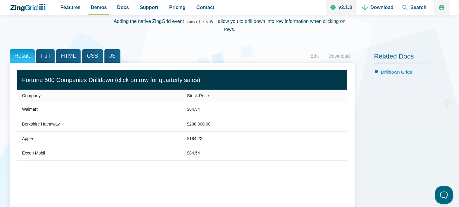
scroll to position [91, 0]
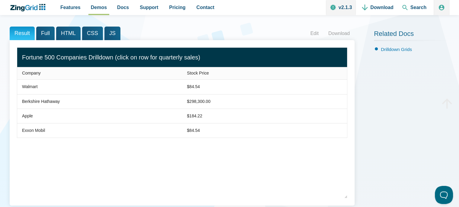
click at [36, 75] on span "Company" at bounding box center [31, 73] width 19 height 5
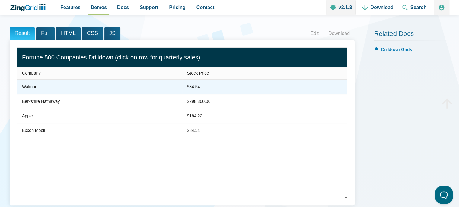
click at [34, 88] on div "Walmart" at bounding box center [30, 86] width 16 height 7
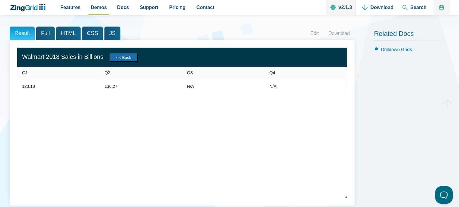
click at [133, 55] on button "<< Back" at bounding box center [124, 57] width 28 height 9
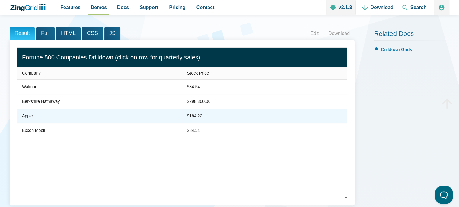
click at [36, 116] on zg-cell "Apple" at bounding box center [99, 116] width 165 height 14
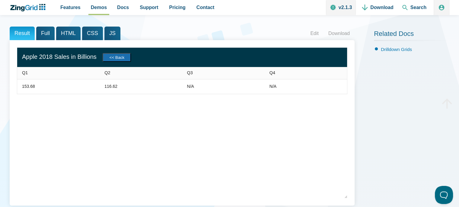
click at [122, 56] on button "<< Back" at bounding box center [117, 57] width 28 height 9
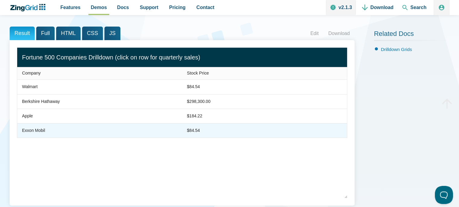
click at [45, 130] on div "Exxon Mobil" at bounding box center [33, 130] width 23 height 7
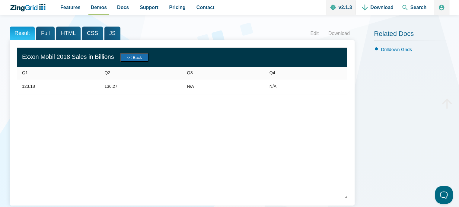
click at [145, 56] on button "<< Back" at bounding box center [134, 57] width 28 height 9
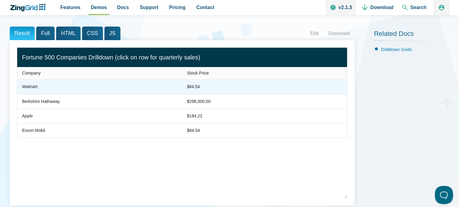
click at [38, 87] on div "Walmart" at bounding box center [30, 86] width 16 height 7
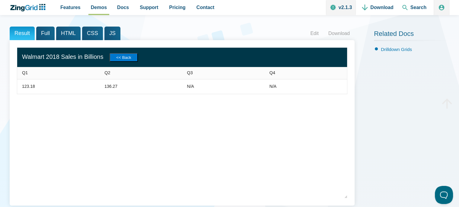
click at [30, 74] on div "Q1" at bounding box center [40, 73] width 37 height 5
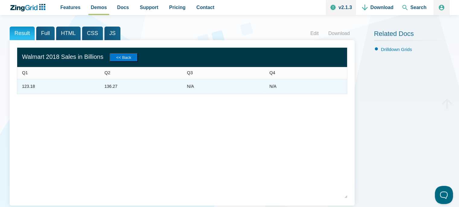
click at [29, 88] on div "123.18" at bounding box center [28, 86] width 13 height 7
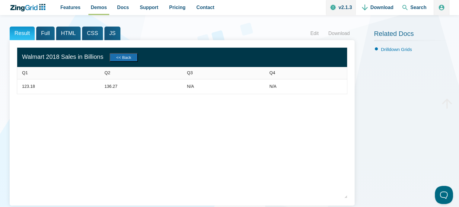
click at [131, 56] on button "<< Back" at bounding box center [124, 57] width 28 height 9
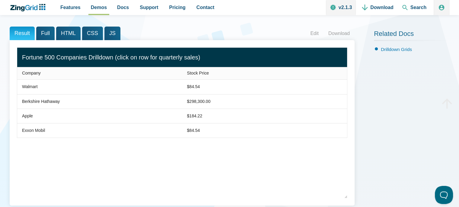
click at [40, 76] on zg-head-cell "Company" at bounding box center [99, 73] width 165 height 13
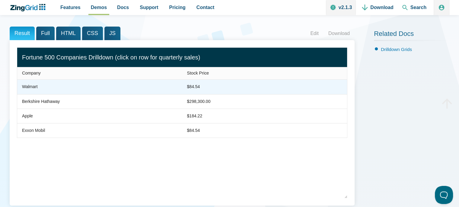
click at [34, 86] on div "Walmart" at bounding box center [30, 86] width 16 height 7
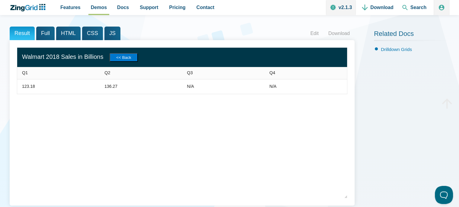
click at [25, 74] on span "Q1" at bounding box center [25, 72] width 6 height 5
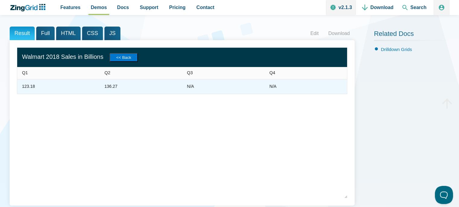
click at [27, 90] on div "123.18" at bounding box center [28, 86] width 13 height 7
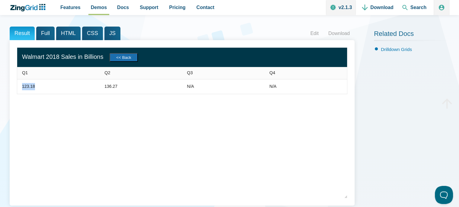
click at [132, 58] on button "<< Back" at bounding box center [124, 57] width 28 height 9
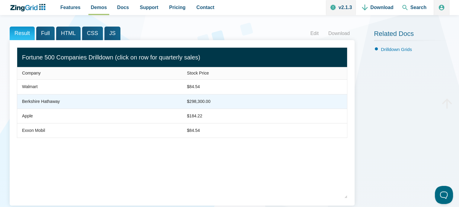
click at [50, 104] on div "Berkshire Hathaway" at bounding box center [41, 101] width 38 height 7
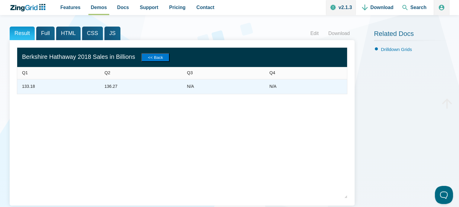
click at [34, 92] on zg-cell "133.18" at bounding box center [58, 86] width 82 height 14
click at [113, 86] on div "136.27" at bounding box center [111, 86] width 13 height 7
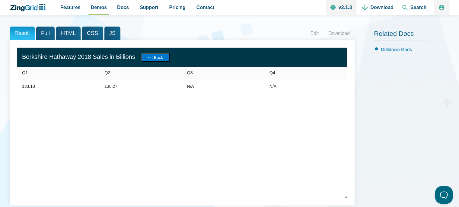
click at [166, 57] on button "<< Back" at bounding box center [155, 57] width 28 height 9
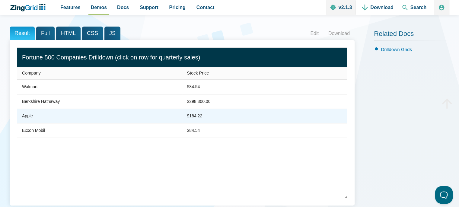
click at [31, 119] on div "Apple" at bounding box center [27, 116] width 11 height 7
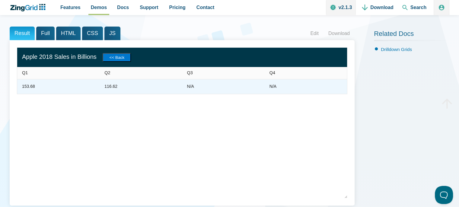
click at [31, 87] on div "153.68" at bounding box center [28, 86] width 13 height 7
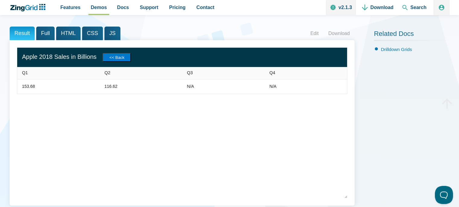
click at [27, 75] on span "Q1" at bounding box center [25, 72] width 6 height 5
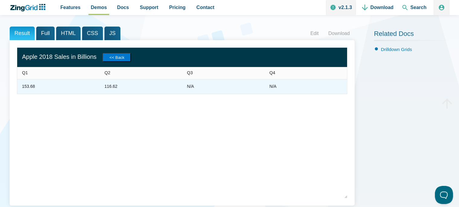
drag, startPoint x: 29, startPoint y: 82, endPoint x: 53, endPoint y: 68, distance: 27.9
click at [30, 81] on zg-cell "153.68" at bounding box center [58, 86] width 82 height 14
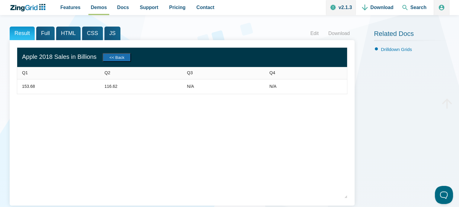
click at [121, 55] on button "<< Back" at bounding box center [117, 57] width 28 height 9
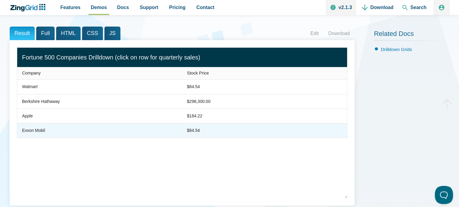
click at [38, 130] on div "Exxon Mobil" at bounding box center [33, 130] width 23 height 7
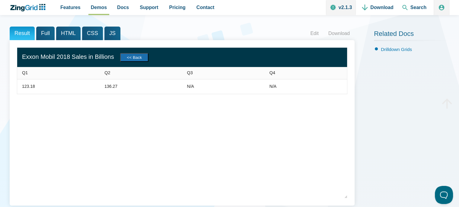
click at [145, 56] on button "<< Back" at bounding box center [134, 57] width 28 height 9
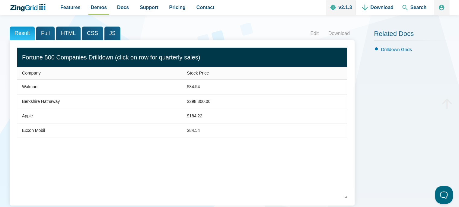
click at [36, 140] on div "Company Stock Price Walmart $84.54 Berkshire Hathaway $298,300.00 Apple $184.22…" at bounding box center [182, 122] width 331 height 151
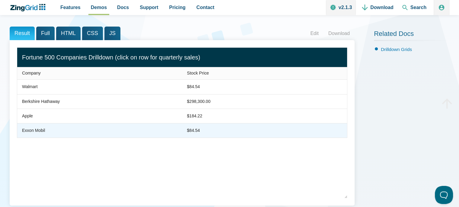
click at [35, 133] on div "Exxon Mobil" at bounding box center [33, 130] width 23 height 7
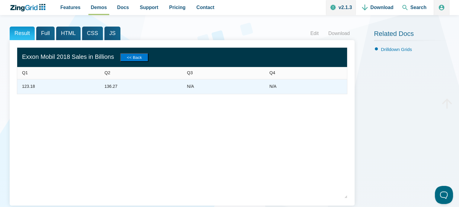
click at [33, 88] on div "123.18" at bounding box center [28, 86] width 13 height 7
click at [32, 84] on div "123.18" at bounding box center [28, 86] width 13 height 7
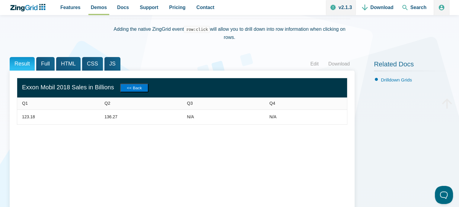
scroll to position [60, 0]
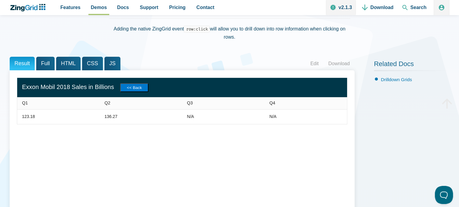
click at [46, 63] on span "Full" at bounding box center [45, 64] width 18 height 14
